Goal: Information Seeking & Learning: Learn about a topic

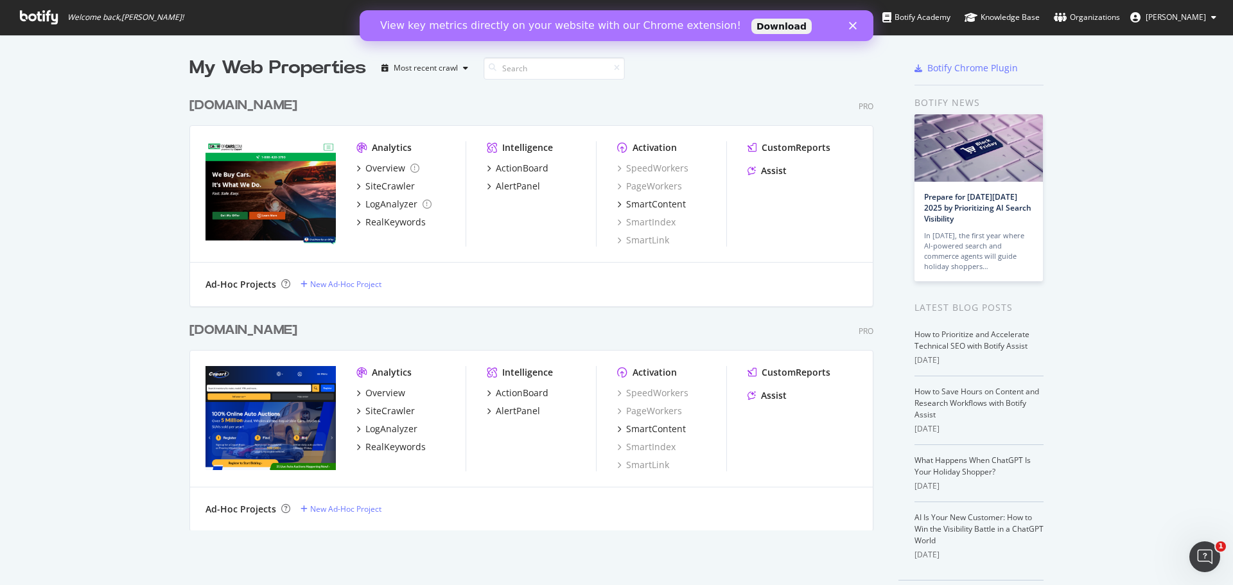
click at [277, 155] on img "grid" at bounding box center [271, 193] width 130 height 104
click at [372, 170] on div "Overview" at bounding box center [385, 168] width 40 height 13
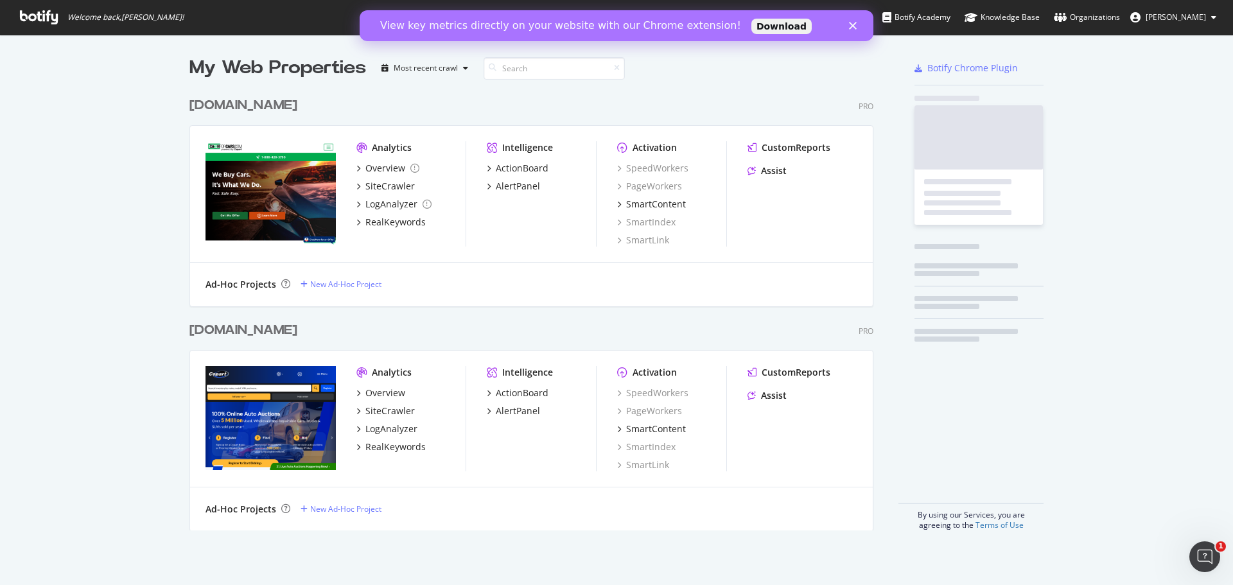
scroll to position [575, 1214]
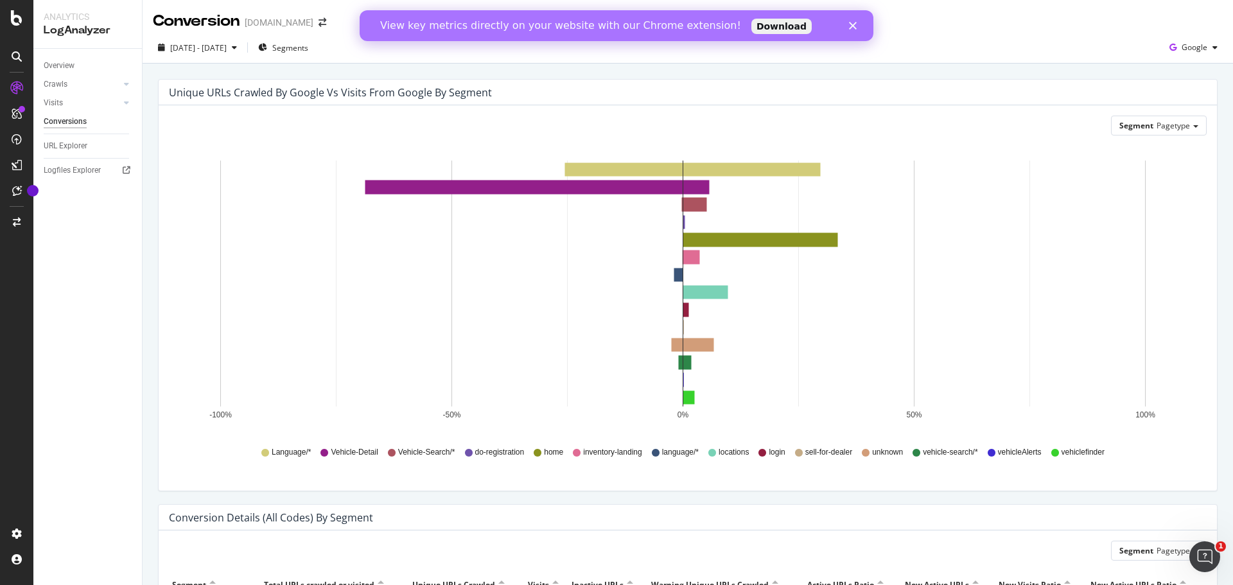
click at [850, 27] on icon "Close" at bounding box center [853, 26] width 8 height 8
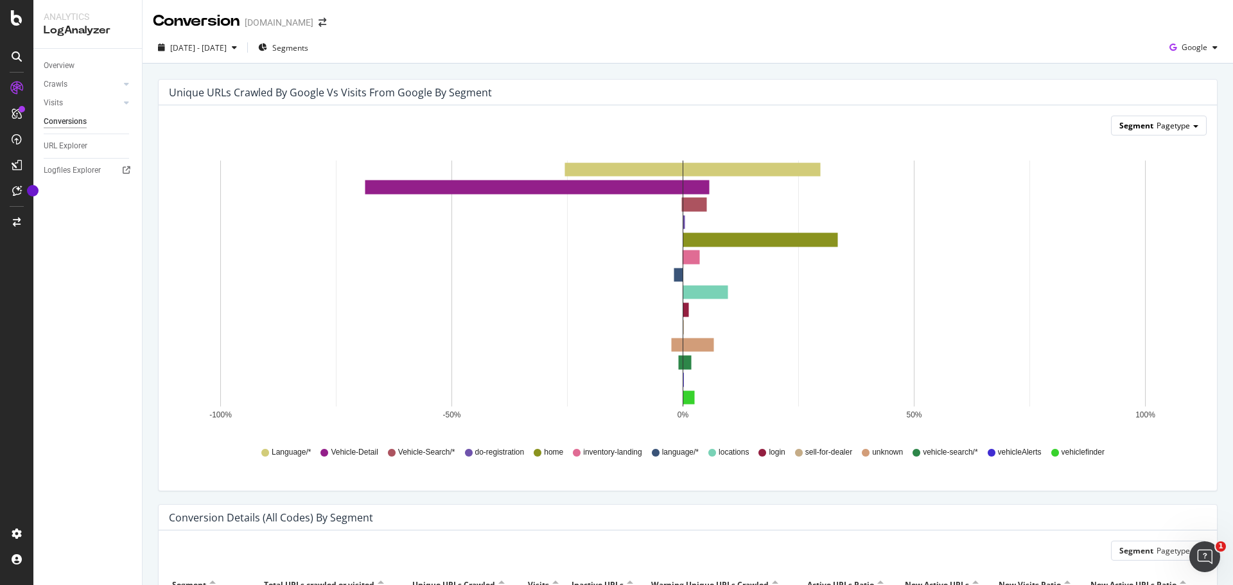
click at [1159, 130] on span "Pagetype" at bounding box center [1173, 125] width 33 height 11
click at [297, 93] on div "Unique URLs Crawled by google vs Visits from google by Segment" at bounding box center [330, 92] width 323 height 13
click at [1183, 48] on span "Google" at bounding box center [1195, 47] width 26 height 11
click at [854, 102] on div "Unique URLs Crawled by google vs Visits from google by Segment" at bounding box center [688, 93] width 1058 height 26
click at [1187, 48] on span "Google" at bounding box center [1195, 47] width 26 height 11
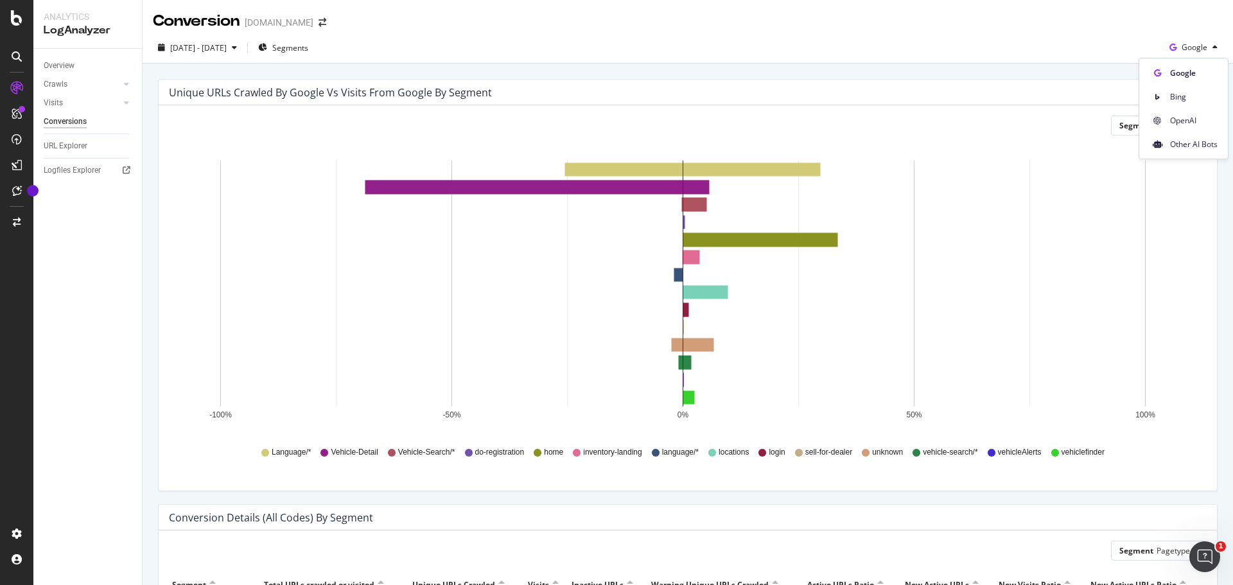
click at [261, 177] on rect "A chart." at bounding box center [682, 284] width 925 height 246
click at [1172, 164] on icon "-100% -50% 0% 50% 100%" at bounding box center [683, 290] width 1028 height 289
click at [1170, 128] on span "Pagetype" at bounding box center [1173, 125] width 33 height 11
click at [1216, 215] on div "Unique URLs Crawled by google vs Visits from google by Segment Segment Pagetype…" at bounding box center [687, 291] width 1079 height 425
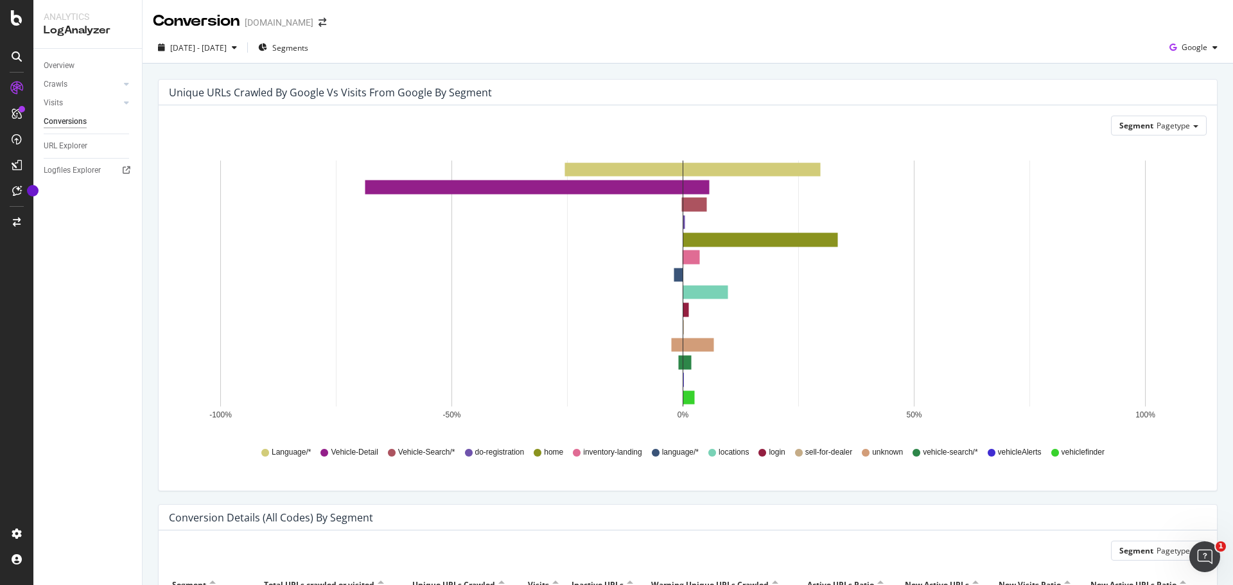
click at [252, 93] on div "Unique URLs Crawled by google vs Visits from google by Segment" at bounding box center [330, 92] width 323 height 13
click at [242, 55] on div "2025 Sep. 3rd - Sep. 17th" at bounding box center [197, 47] width 89 height 19
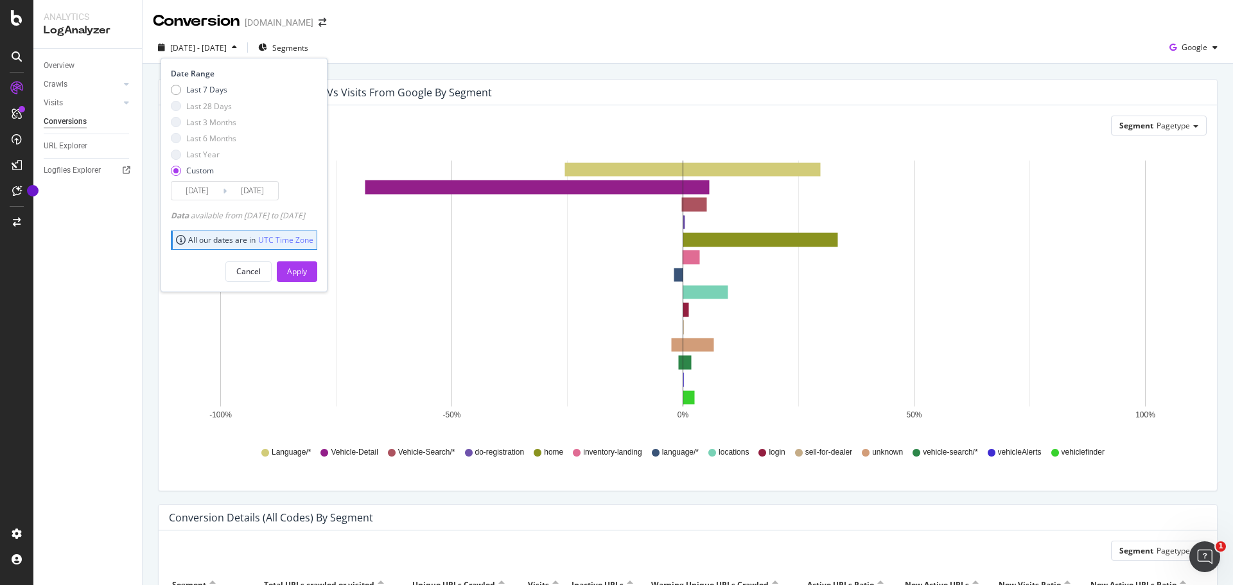
click at [512, 90] on div "Unique URLs Crawled by google vs Visits from google by Segment" at bounding box center [678, 92] width 1019 height 13
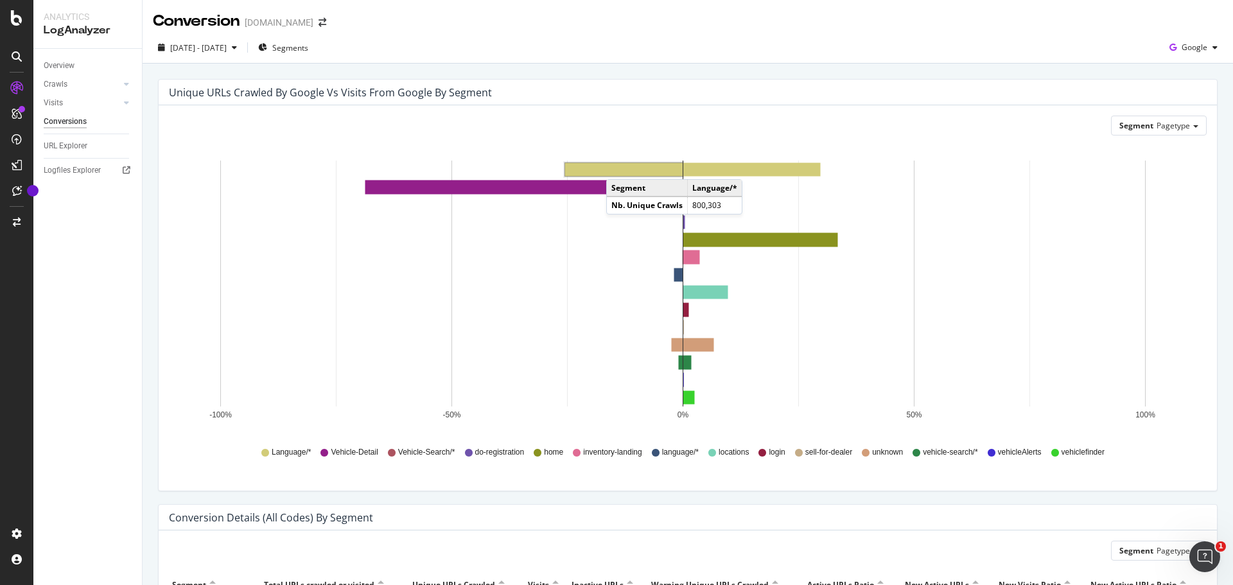
click at [619, 166] on rect "A chart." at bounding box center [624, 169] width 118 height 13
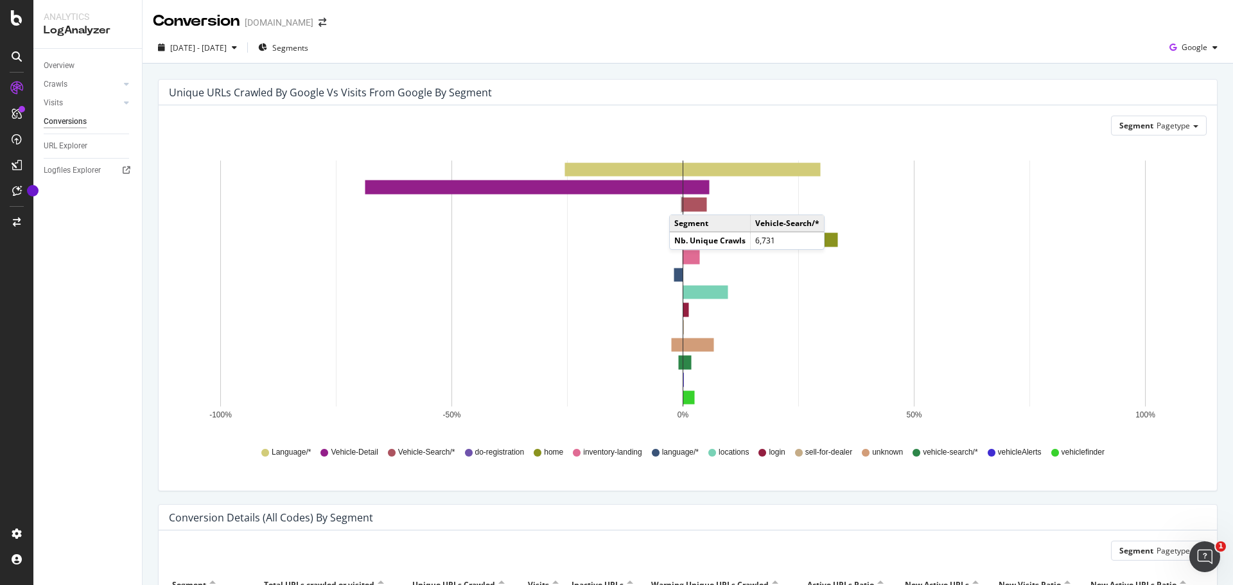
click at [682, 202] on rect "A chart." at bounding box center [682, 205] width 1 height 14
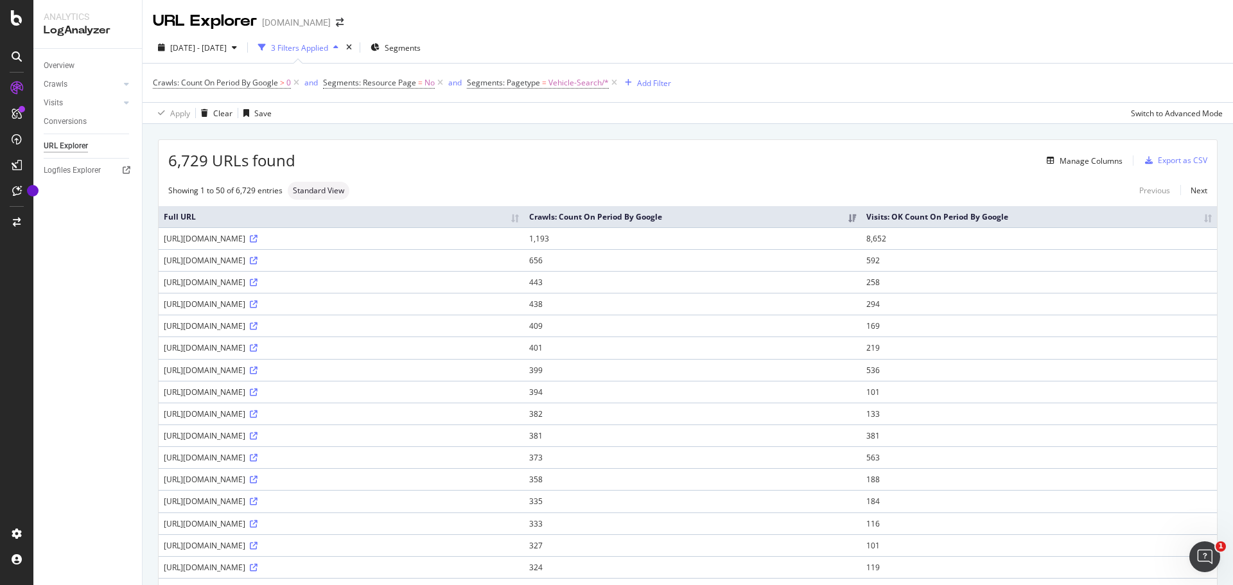
drag, startPoint x: 352, startPoint y: 261, endPoint x: 162, endPoint y: 261, distance: 189.5
click at [162, 261] on td "https://www.copart.com/vehicle-search-make/toyota" at bounding box center [341, 260] width 365 height 22
copy div "https://www.copart.com/vehicle-search-make/toyota"
click at [323, 262] on div "https://www.copart.com/vehicle-search-make/toyota" at bounding box center [341, 260] width 355 height 11
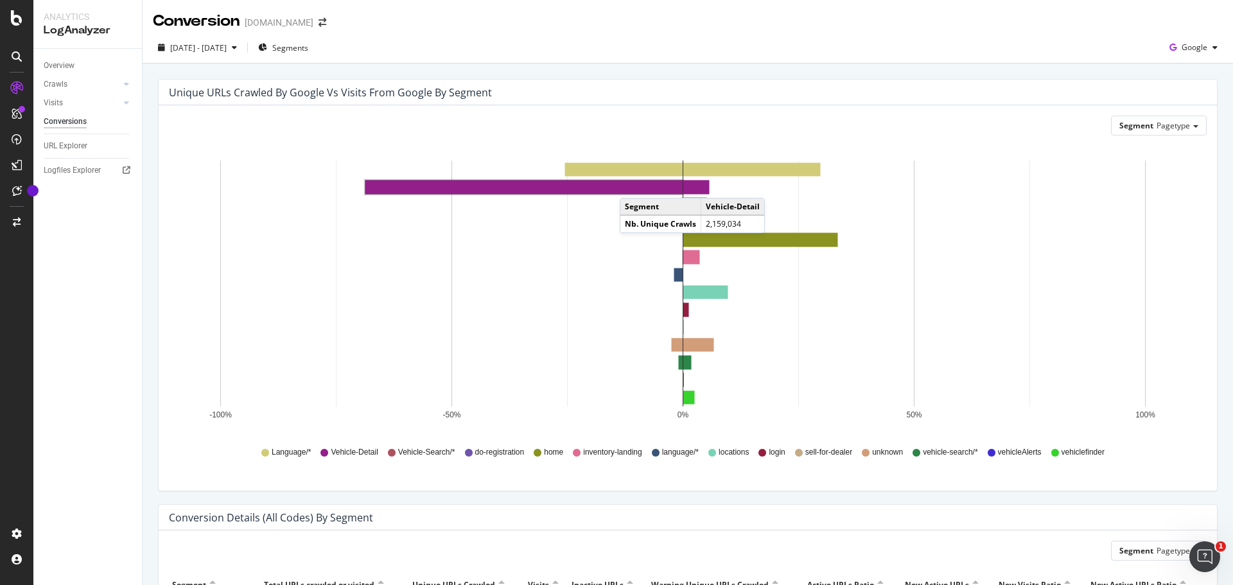
click at [633, 185] on rect "A chart." at bounding box center [523, 186] width 317 height 13
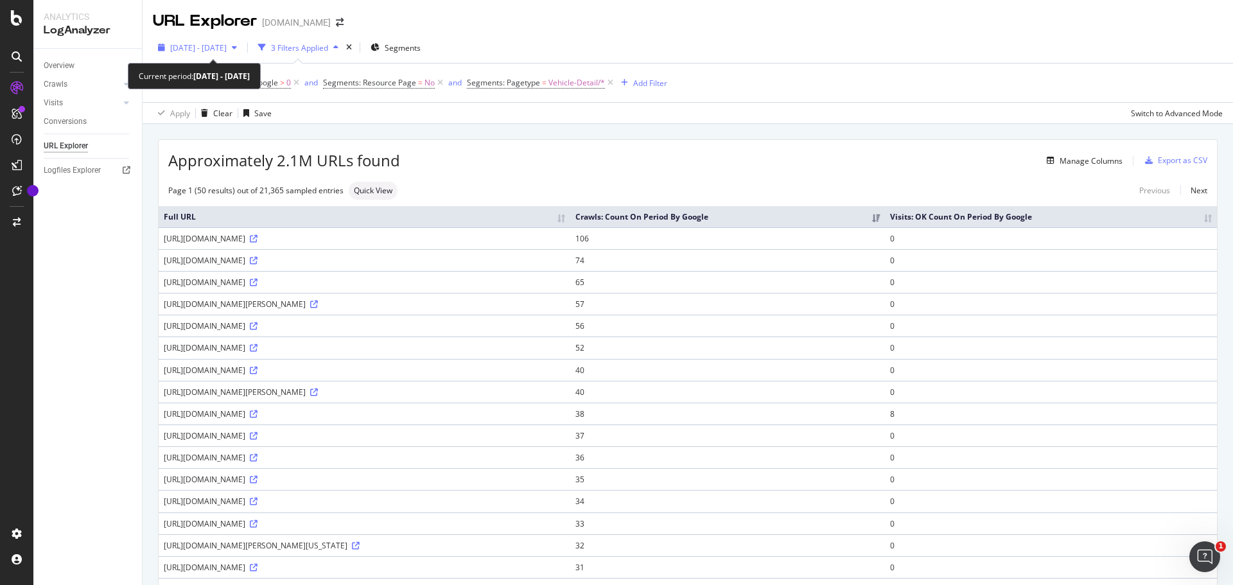
click at [222, 50] on span "2025 Sep. 3rd - Sep. 17th" at bounding box center [198, 47] width 57 height 11
click at [494, 18] on div "URL Explorer Copart.com" at bounding box center [688, 16] width 1091 height 32
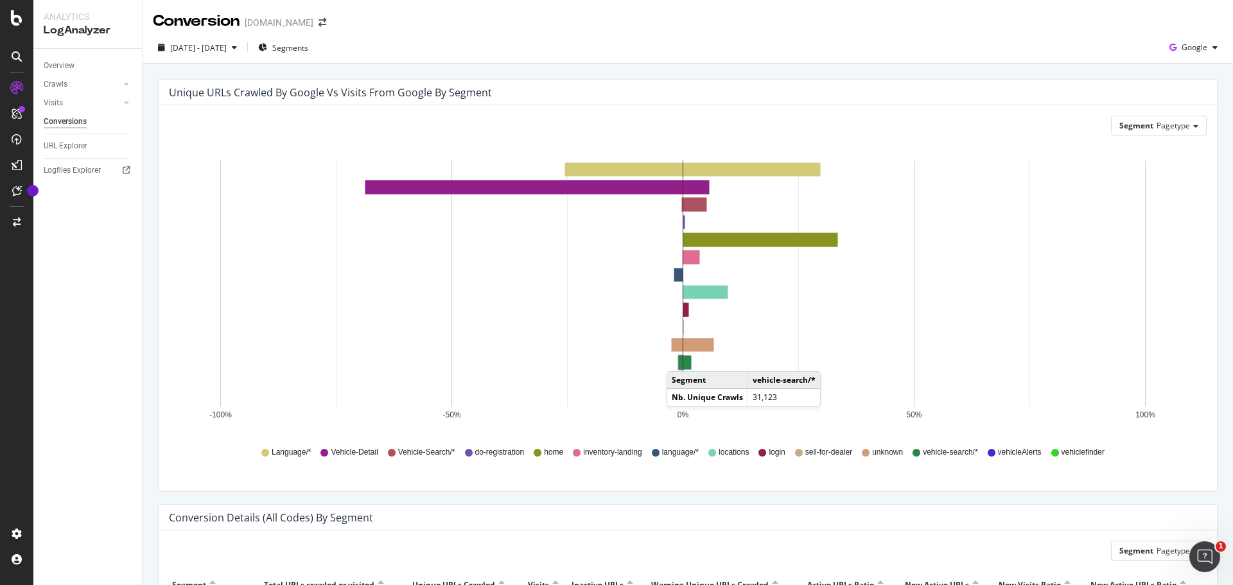
click at [679, 358] on rect "A chart." at bounding box center [681, 362] width 4 height 13
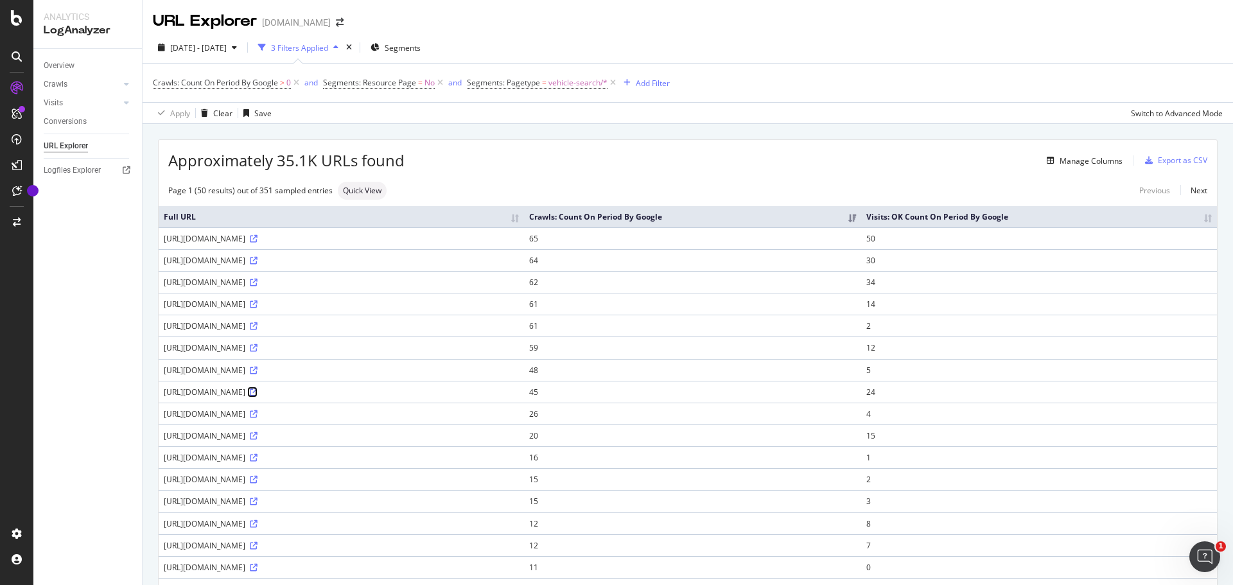
click at [258, 391] on icon at bounding box center [254, 393] width 8 height 8
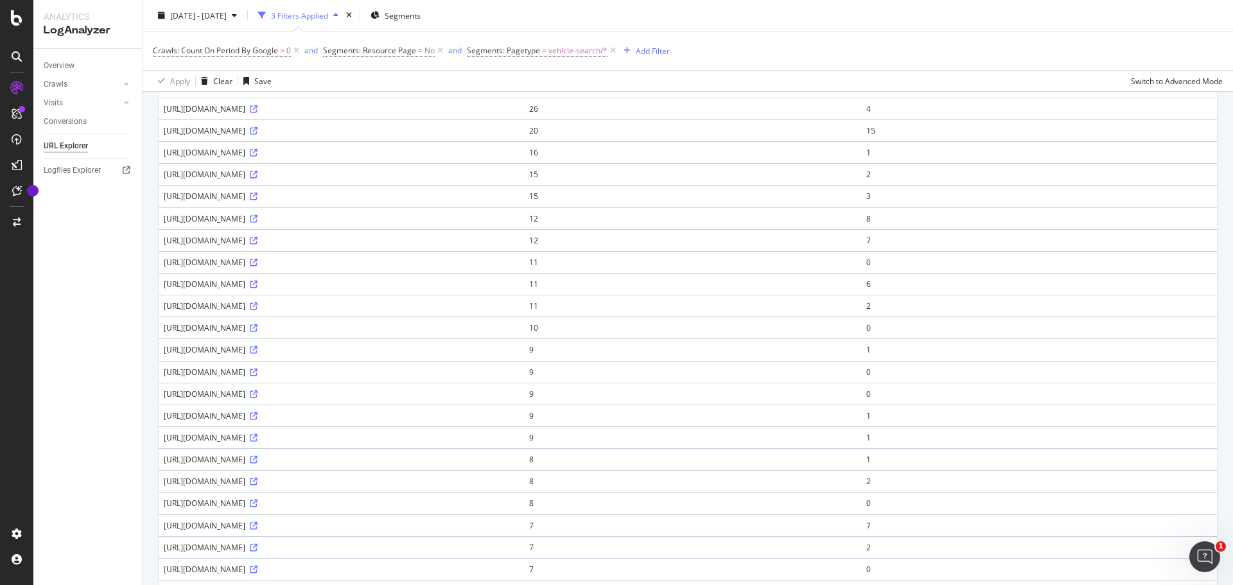
scroll to position [450, 0]
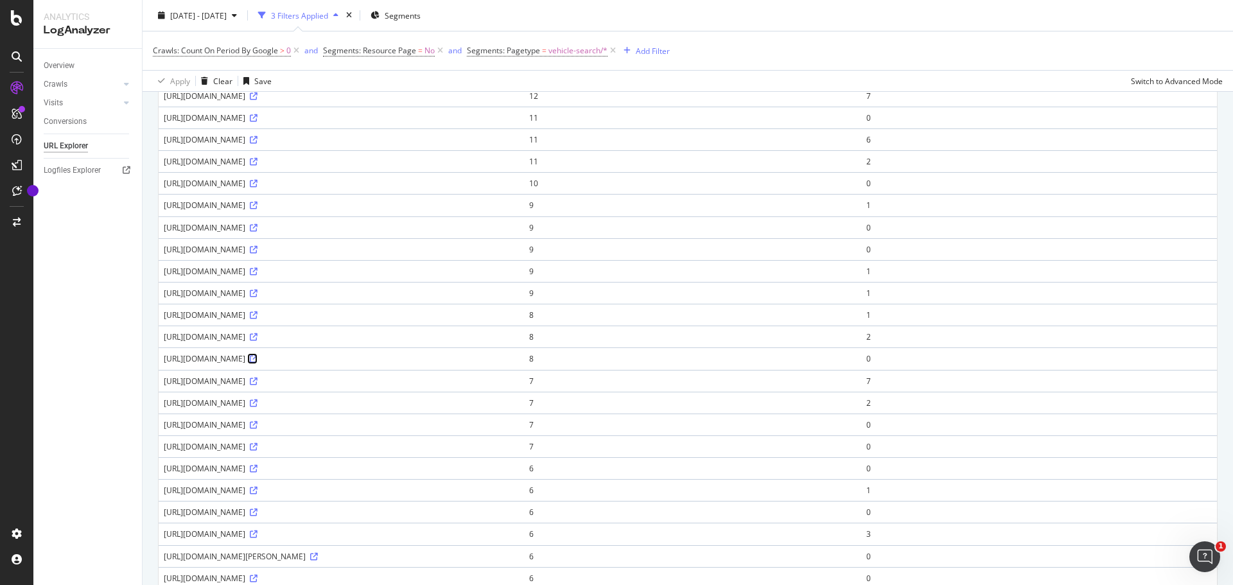
click at [258, 359] on icon at bounding box center [254, 359] width 8 height 8
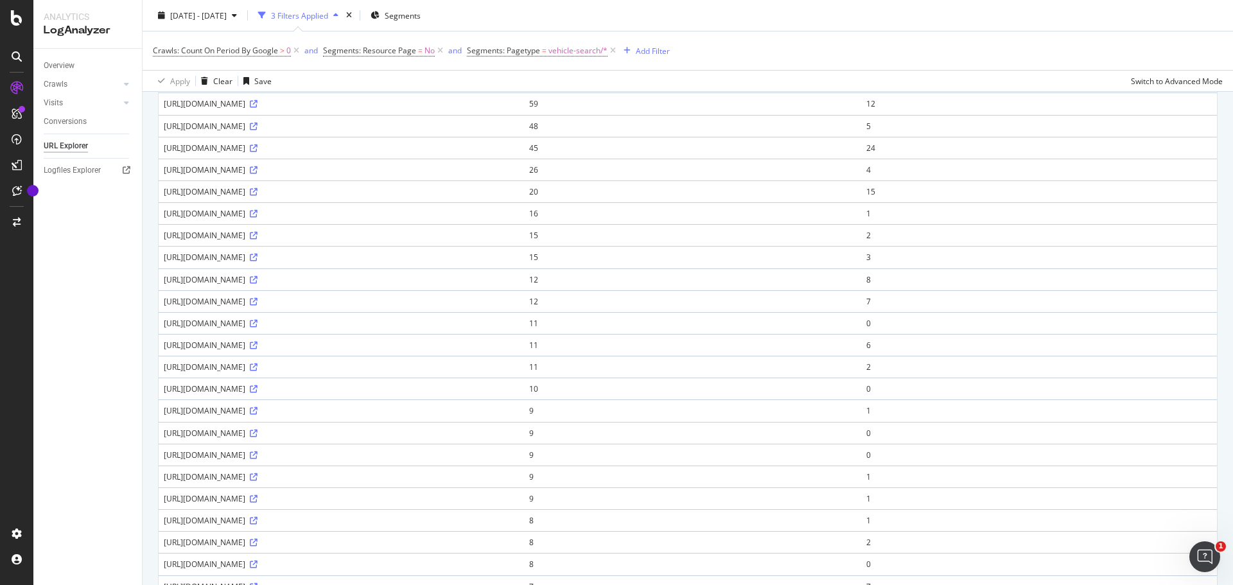
scroll to position [0, 0]
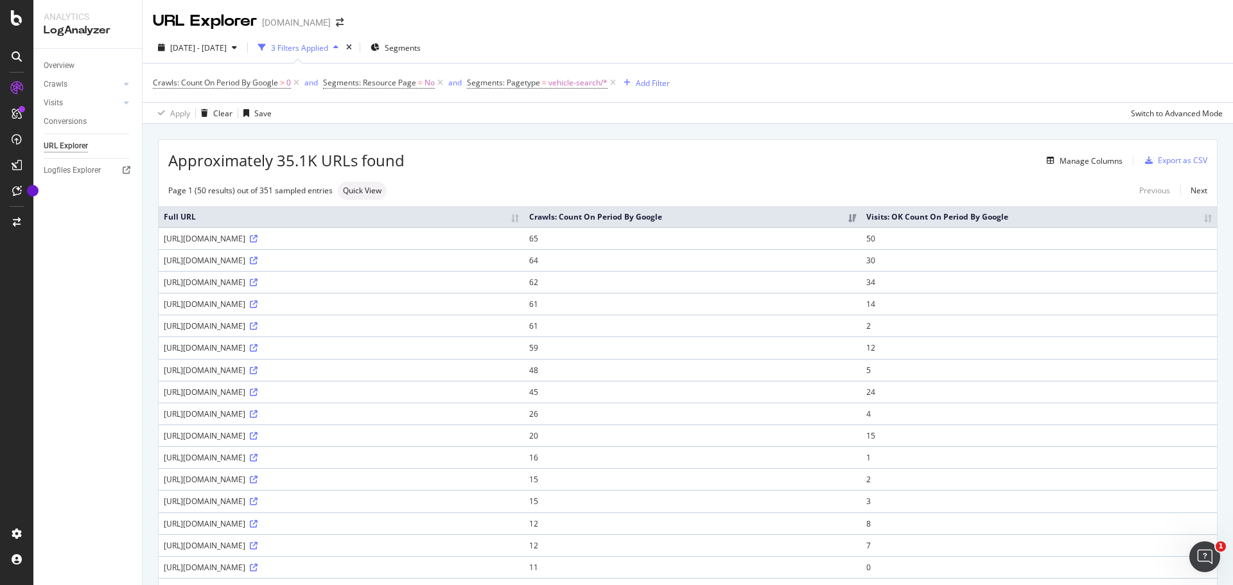
drag, startPoint x: 453, startPoint y: 435, endPoint x: 408, endPoint y: 143, distance: 295.8
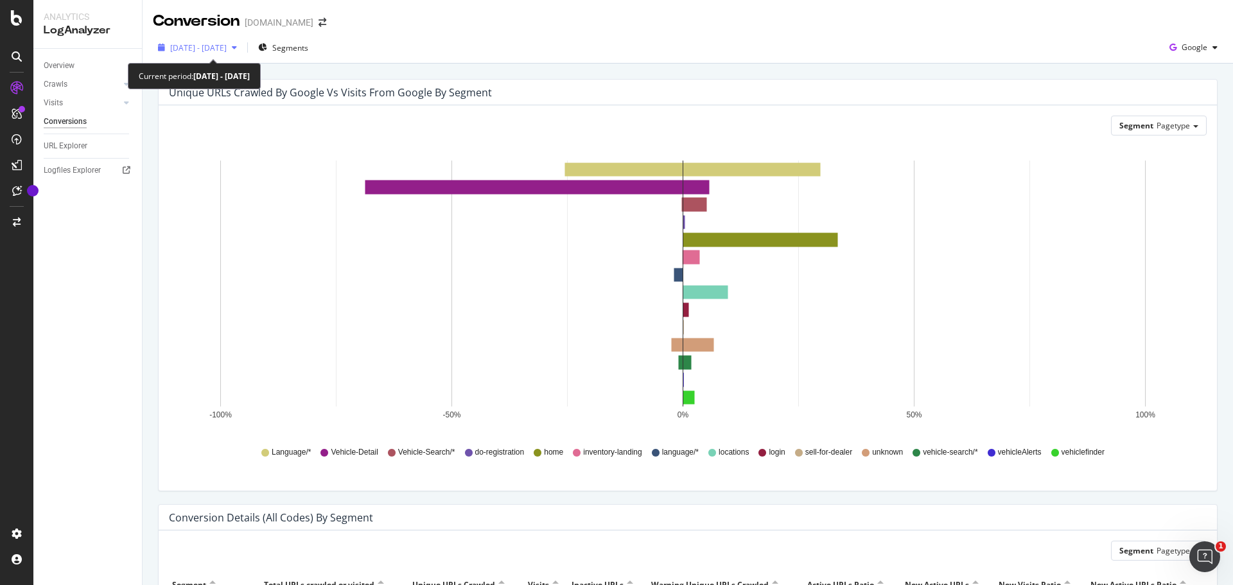
click at [227, 51] on span "2025 Sep. 3rd - Sep. 17th" at bounding box center [198, 47] width 57 height 11
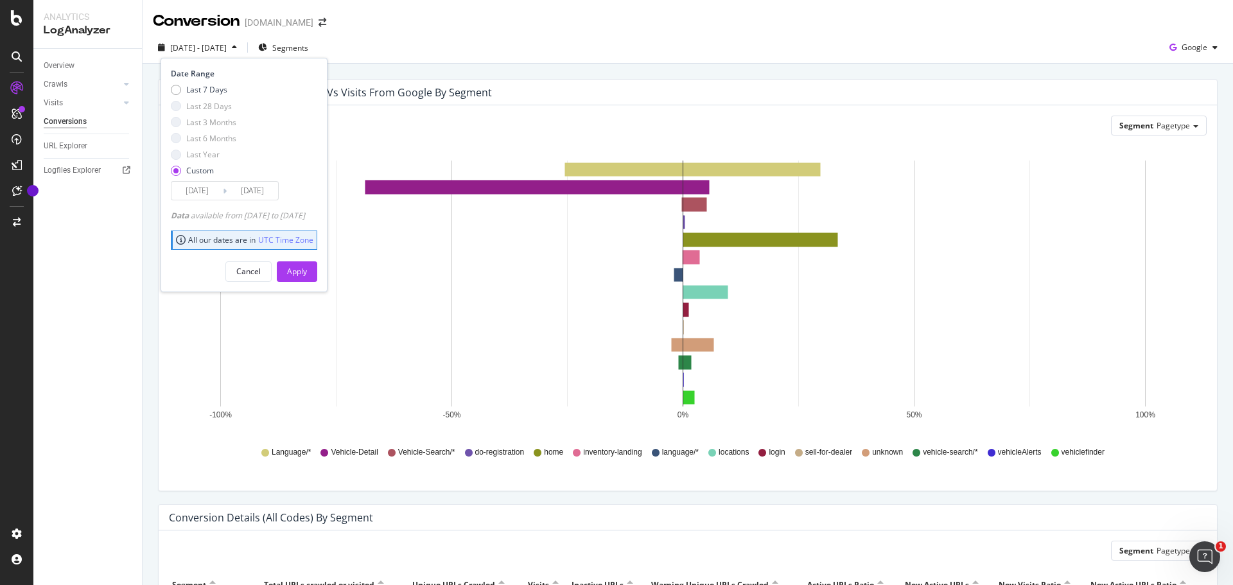
click at [211, 190] on input "2025/09/03" at bounding box center [196, 191] width 51 height 18
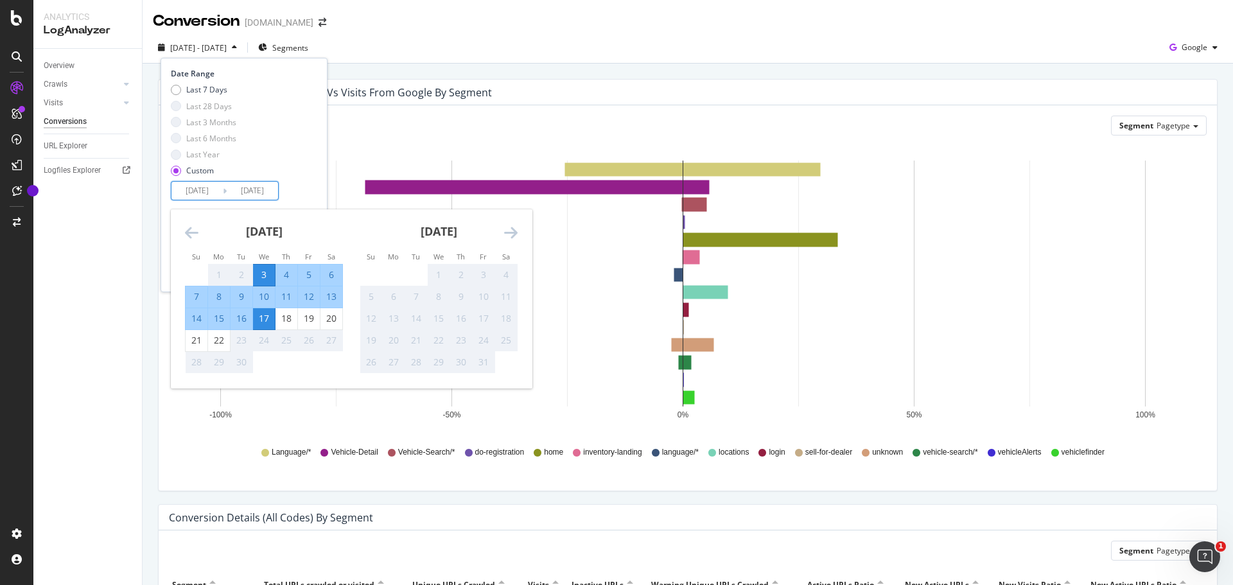
click at [313, 67] on div "Date Range Last 7 Days Last 28 Days Last 3 Months Last 6 Months Last Year Custo…" at bounding box center [244, 175] width 167 height 234
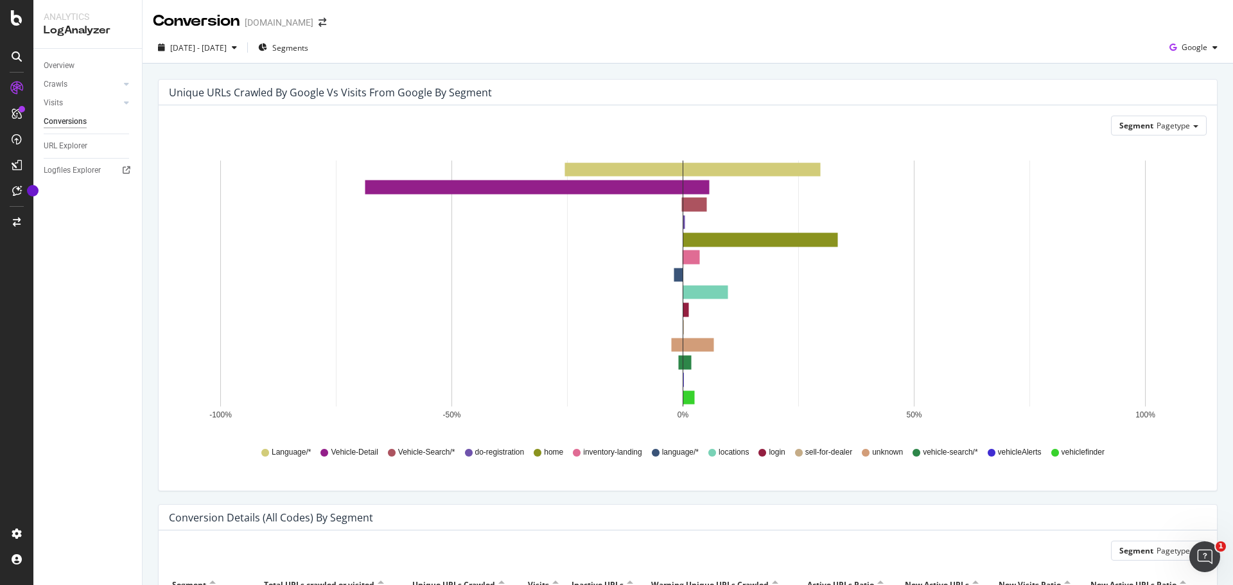
click at [470, 15] on div "Conversion Copart.com" at bounding box center [688, 16] width 1091 height 32
click at [1165, 118] on div "Segment Pagetype" at bounding box center [1159, 125] width 94 height 19
click at [1168, 114] on div "Segment Pagetype Pagetype Language Vehicle_Search_Categories Pagetype_2_0 Host …" at bounding box center [688, 297] width 1058 height 385
click at [1195, 49] on span "Google" at bounding box center [1195, 47] width 26 height 11
click at [1188, 116] on span "OpenAI" at bounding box center [1194, 121] width 48 height 12
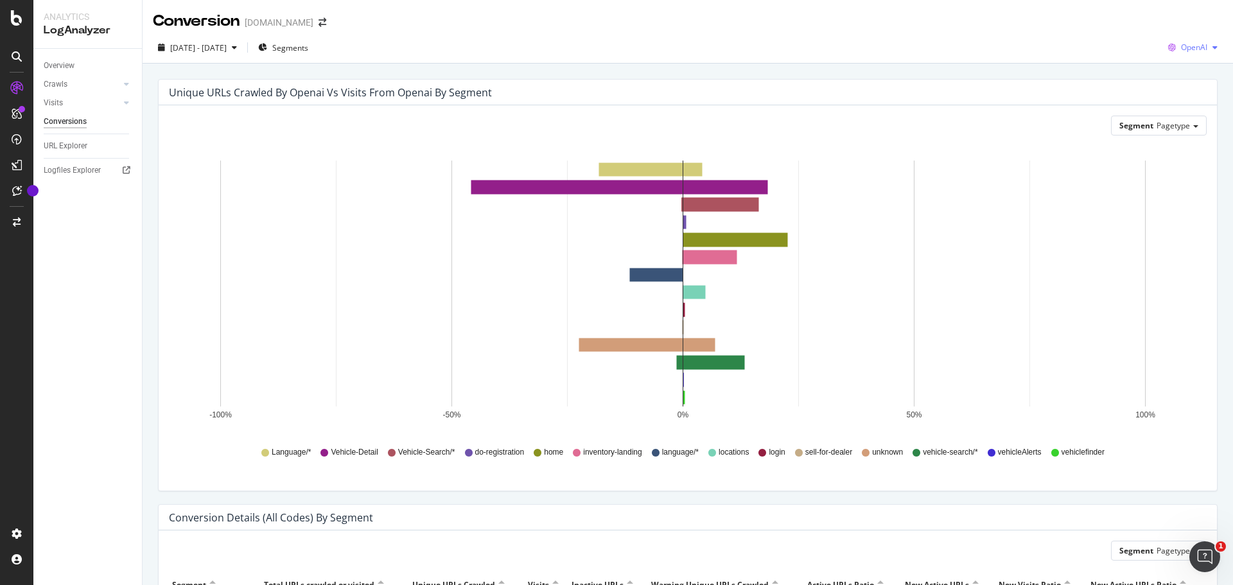
click at [1207, 46] on div "button" at bounding box center [1214, 48] width 15 height 8
click at [1181, 94] on span "Bing" at bounding box center [1194, 97] width 48 height 12
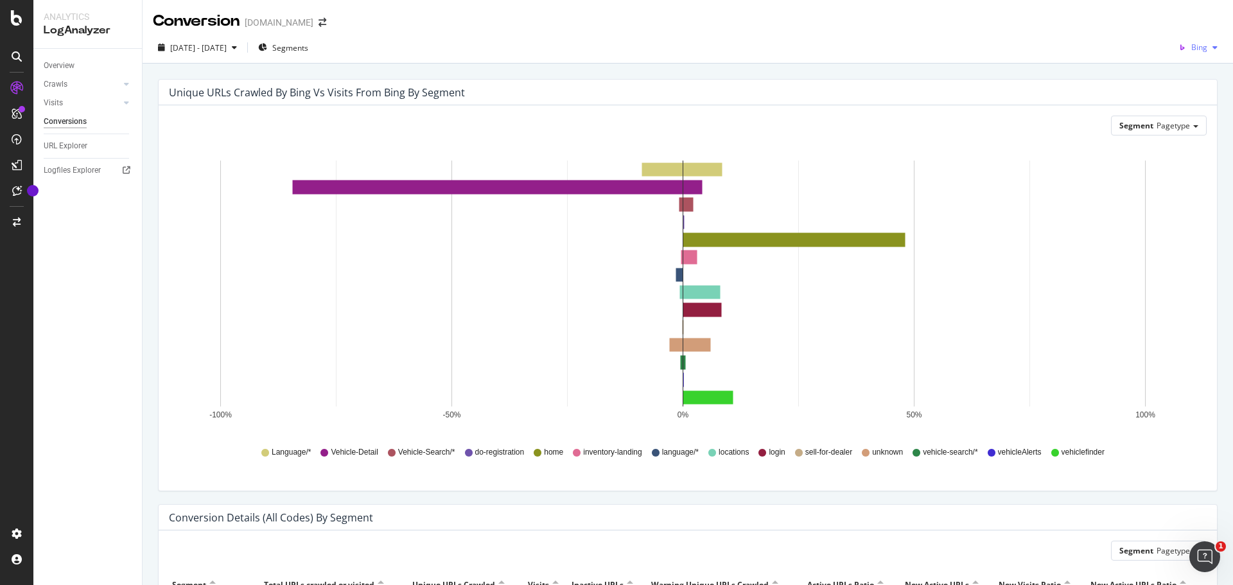
click at [1192, 46] on span "Bing" at bounding box center [1199, 47] width 16 height 11
click at [1179, 78] on span "Google" at bounding box center [1195, 73] width 48 height 12
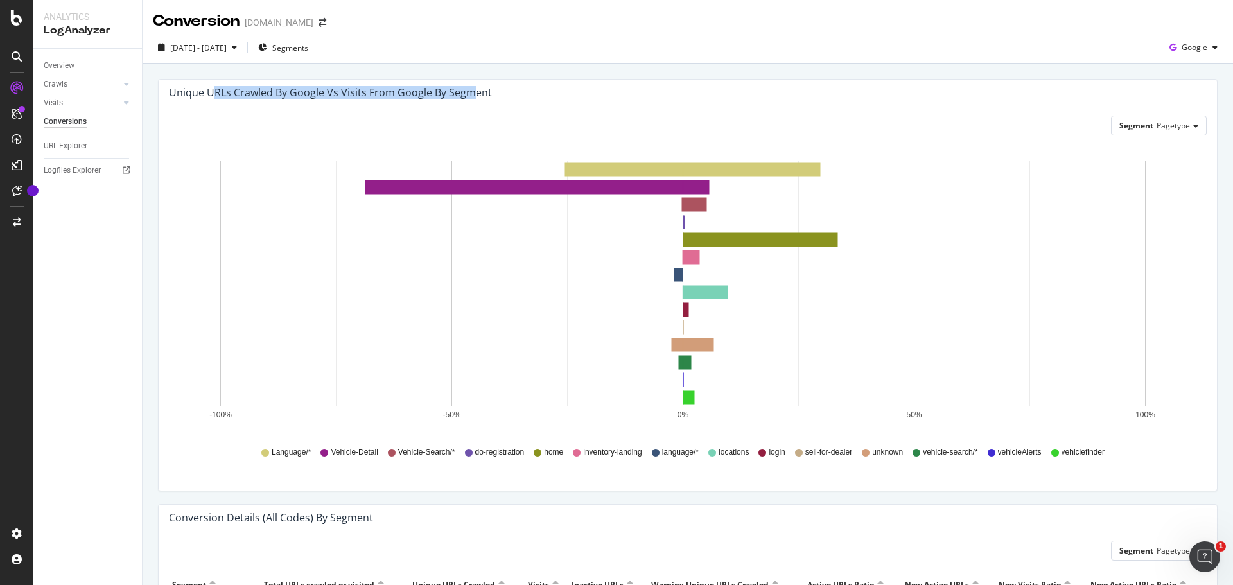
drag, startPoint x: 211, startPoint y: 91, endPoint x: 469, endPoint y: 93, distance: 257.6
click at [469, 93] on div "Unique URLs Crawled by google vs Visits from google by Segment" at bounding box center [330, 92] width 323 height 13
click at [1155, 264] on icon "-100% -50% 0% 50% 100%" at bounding box center [683, 290] width 1028 height 289
click at [308, 54] on div "Segments" at bounding box center [283, 47] width 50 height 19
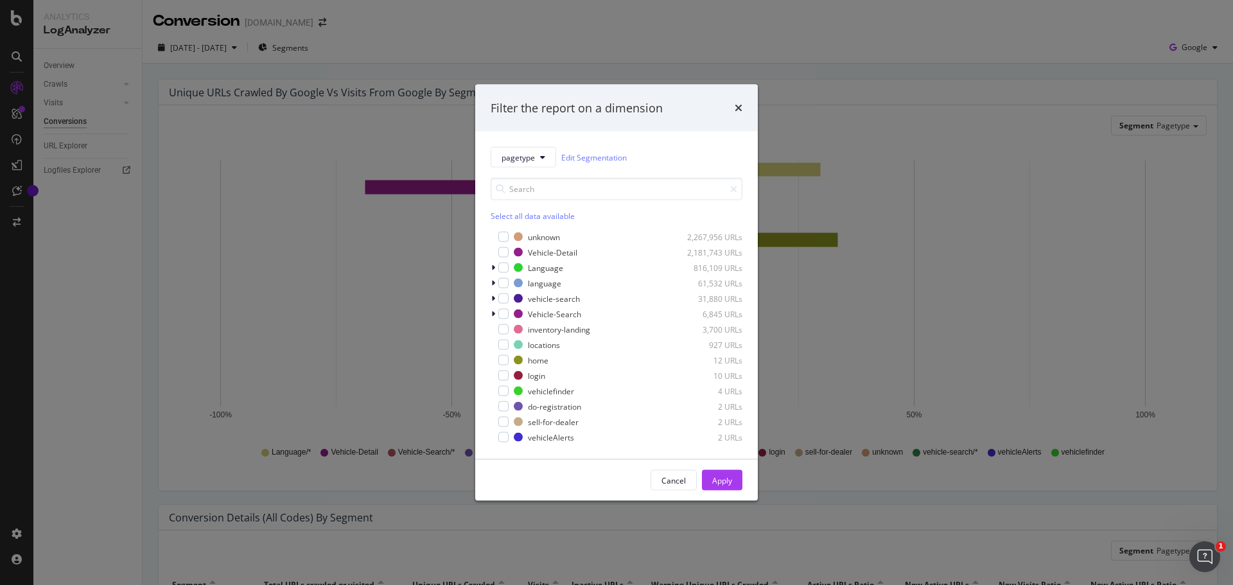
click at [743, 107] on div "Filter the report on a dimension" at bounding box center [616, 108] width 283 height 48
click at [739, 108] on icon "times" at bounding box center [739, 108] width 8 height 10
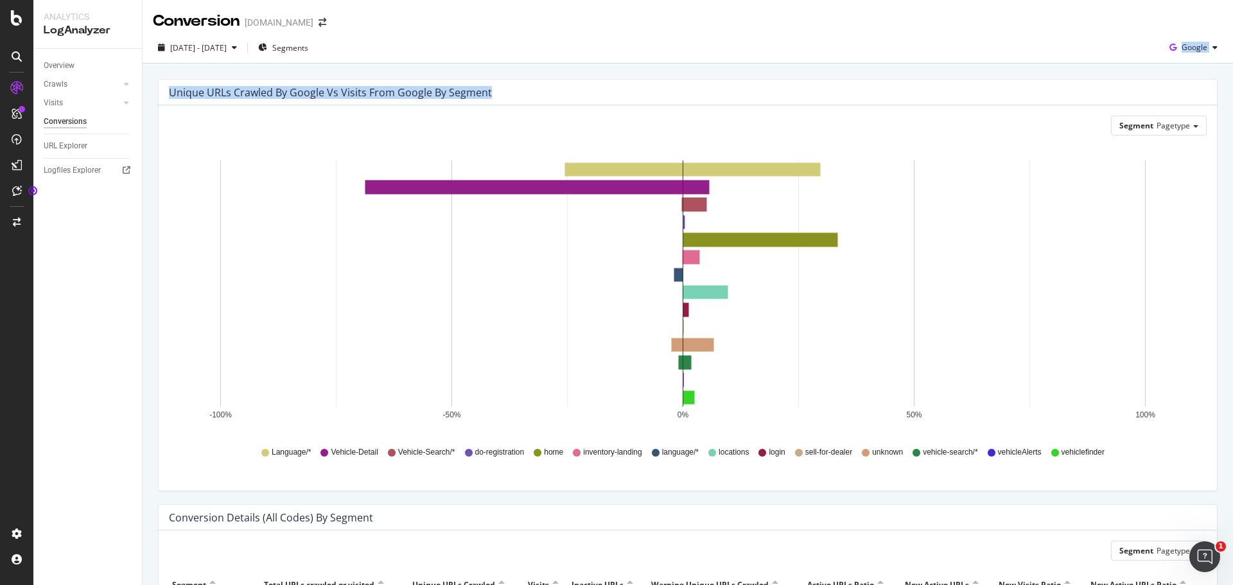
click at [735, 66] on div "Conversion Copart.com 2025 Sep. 3rd - Sep. 17th Segments Google Unique URLs Cra…" at bounding box center [688, 292] width 1091 height 585
click at [722, 97] on div "Unique URLs Crawled by google vs Visits from google by Segment" at bounding box center [678, 92] width 1019 height 13
